Goal: Use online tool/utility: Utilize a website feature to perform a specific function

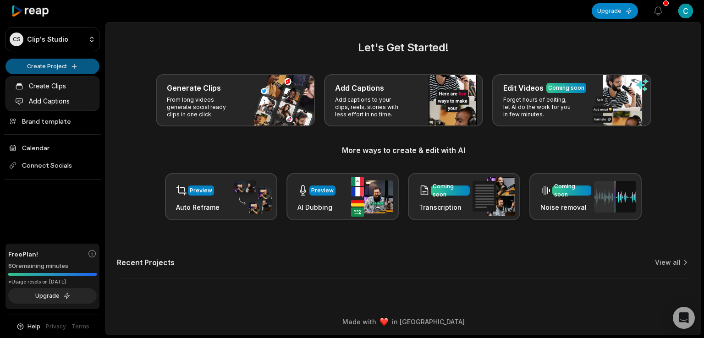
click at [73, 63] on html "CS Clip's Studio Create Project Home Projects Brand template Calendar Connect S…" at bounding box center [352, 169] width 704 height 338
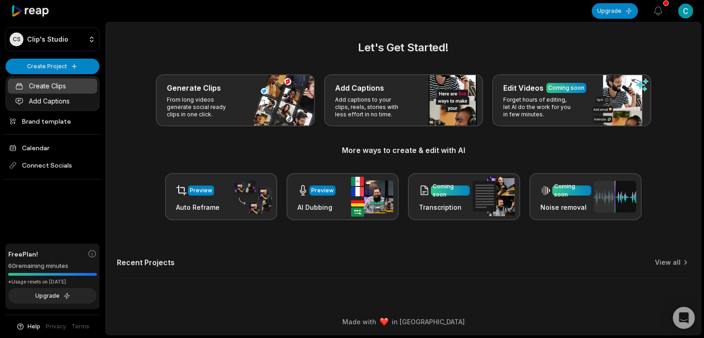
click at [55, 87] on link "Create Clips" at bounding box center [52, 85] width 89 height 15
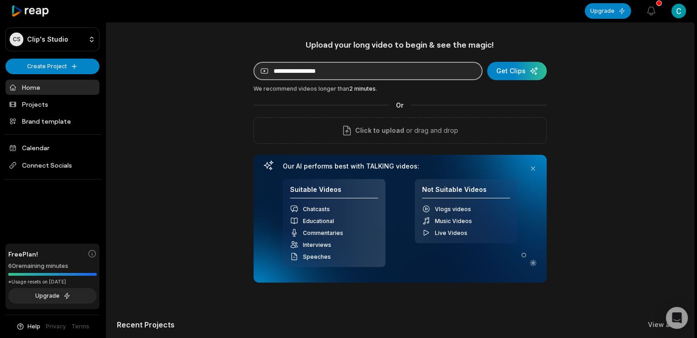
click at [279, 69] on input at bounding box center [367, 71] width 229 height 18
paste input "**********"
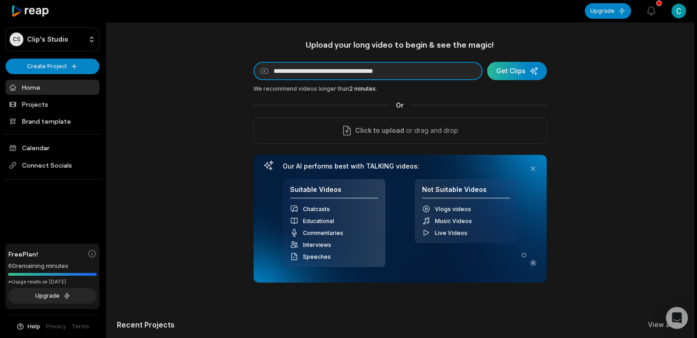
type input "**********"
click at [515, 73] on div "submit" at bounding box center [517, 71] width 60 height 18
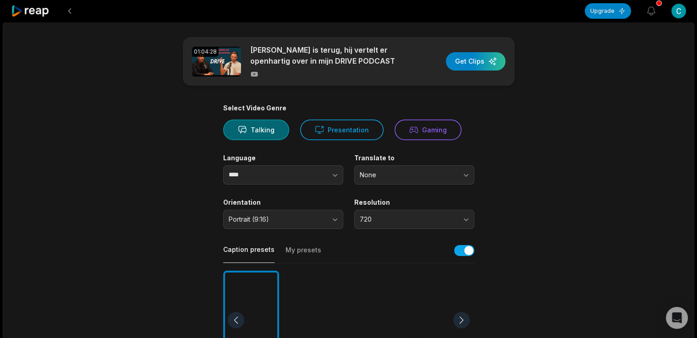
scroll to position [153, 0]
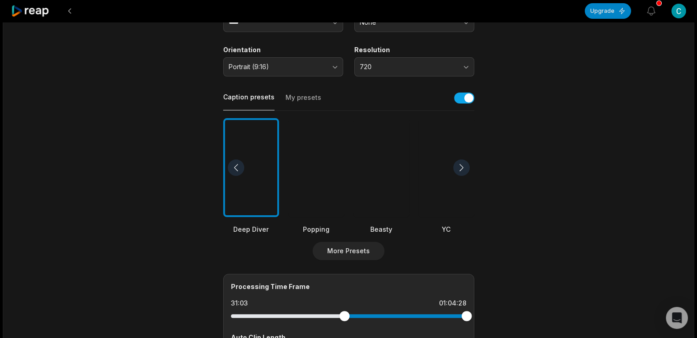
drag, startPoint x: 229, startPoint y: 317, endPoint x: 344, endPoint y: 321, distance: 115.5
click at [344, 321] on div at bounding box center [348, 316] width 235 height 16
click at [320, 171] on div at bounding box center [316, 167] width 56 height 99
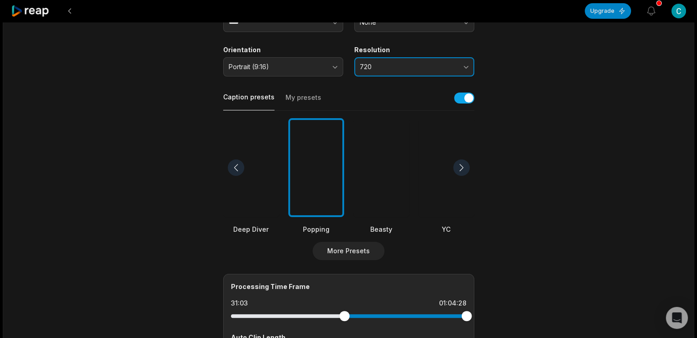
click at [367, 64] on span "720" at bounding box center [408, 67] width 96 height 8
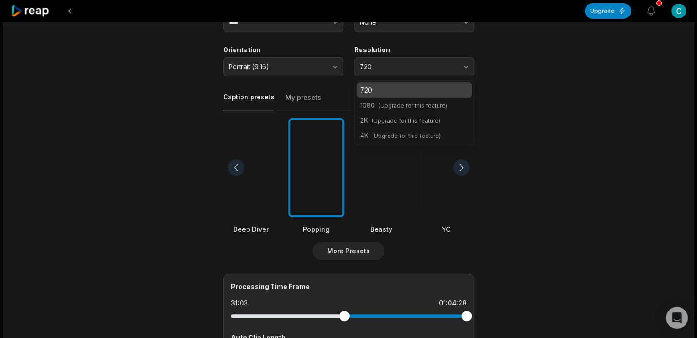
click at [619, 186] on div "01:04:28 [PERSON_NAME] is terug, hij vertelt er openhartig over in mijn DRIVE P…" at bounding box center [348, 188] width 691 height 639
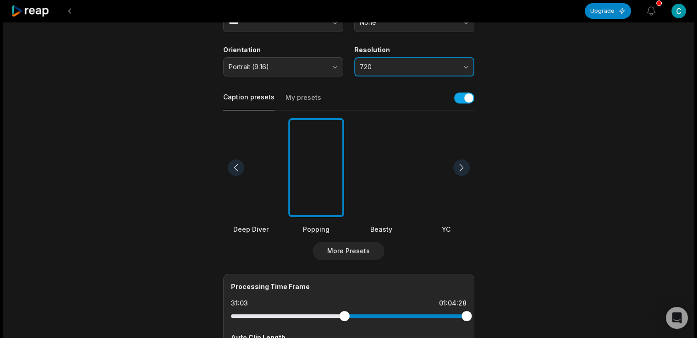
scroll to position [0, 0]
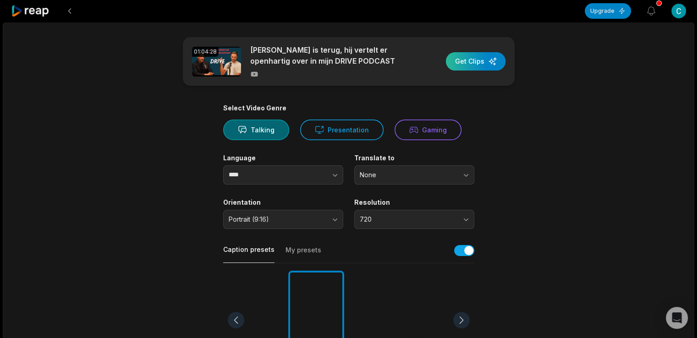
click at [477, 63] on div "button" at bounding box center [476, 61] width 60 height 18
